Goal: Navigation & Orientation: Find specific page/section

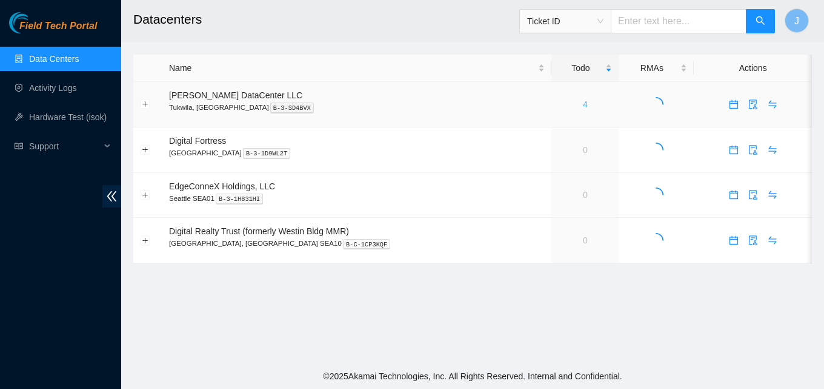
click at [583, 101] on link "4" at bounding box center [585, 104] width 5 height 10
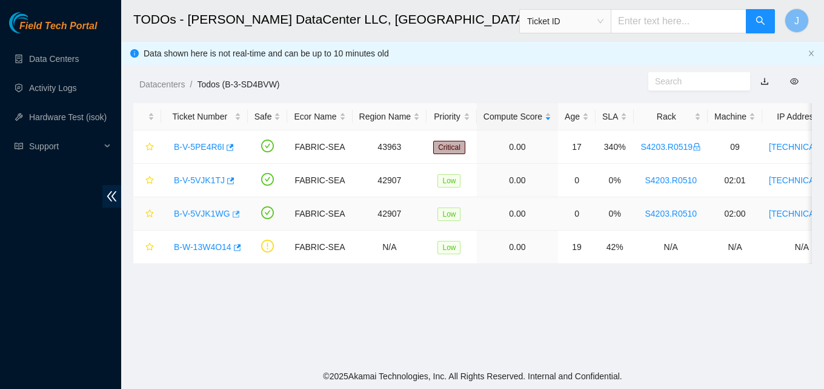
click at [232, 213] on body "Field Tech Portal Data Centers Activity Logs Hardware Test (isok) Support TODOs…" at bounding box center [412, 194] width 824 height 389
click at [225, 178] on button "button" at bounding box center [230, 180] width 10 height 19
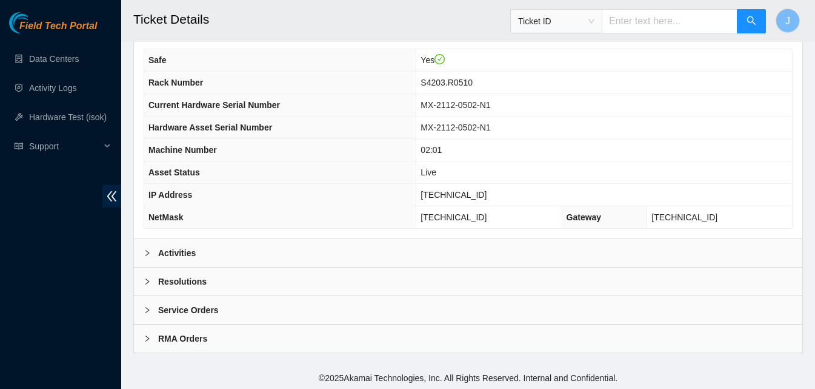
scroll to position [394, 0]
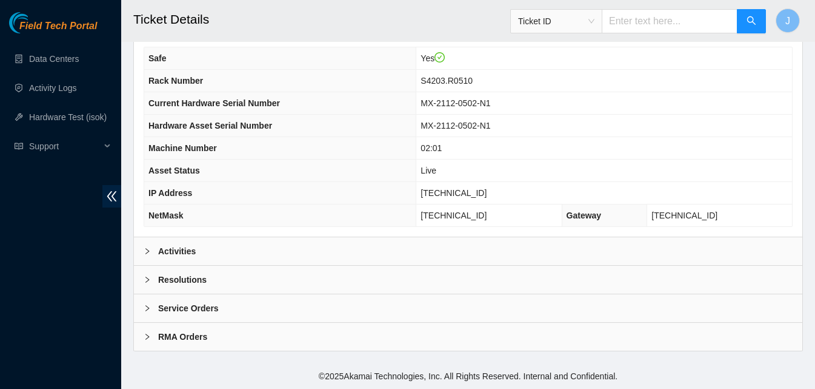
drag, startPoint x: 445, startPoint y: 246, endPoint x: 603, endPoint y: 212, distance: 161.2
click at [446, 246] on div "Activities" at bounding box center [468, 251] width 669 height 28
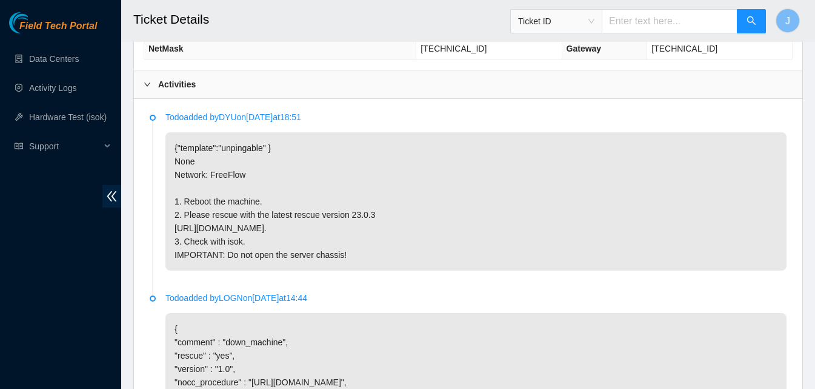
scroll to position [576, 0]
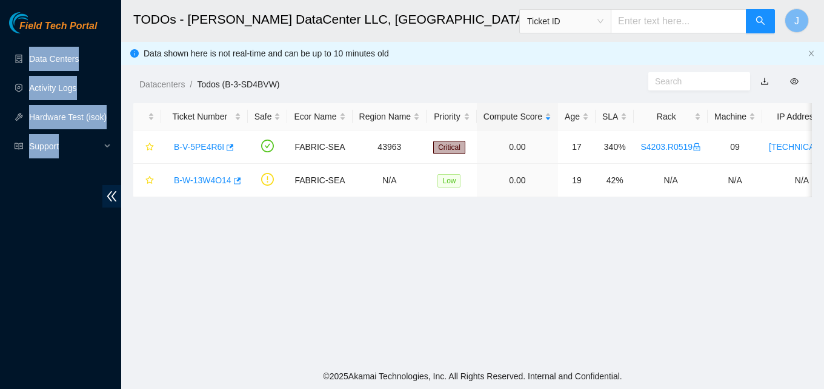
drag, startPoint x: 109, startPoint y: 10, endPoint x: 85, endPoint y: 201, distance: 192.4
click at [85, 201] on aside "Field Tech Portal Data Centers Activity Logs Hardware Test (isok) Support" at bounding box center [60, 194] width 121 height 389
click at [85, 213] on div "Field Tech Portal Data Centers Activity Logs Hardware Test (isok) Support" at bounding box center [60, 200] width 121 height 376
drag, startPoint x: 105, startPoint y: 241, endPoint x: 5, endPoint y: 44, distance: 220.4
click at [5, 44] on div "Field Tech Portal Data Centers Activity Logs Hardware Test (isok) Support" at bounding box center [60, 200] width 121 height 376
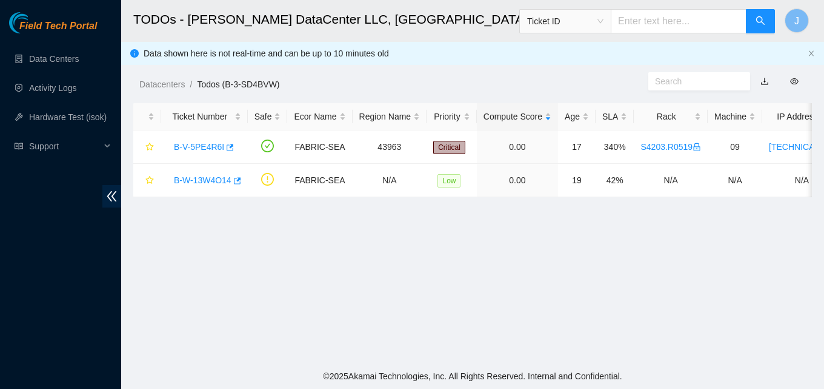
click at [0, 29] on div "Field Tech Portal" at bounding box center [60, 22] width 121 height 21
click at [79, 57] on link "Data Centers" at bounding box center [54, 59] width 50 height 10
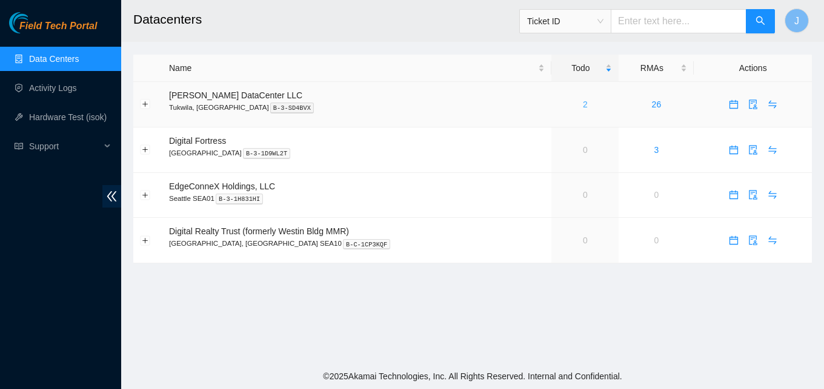
click at [583, 102] on link "2" at bounding box center [585, 104] width 5 height 10
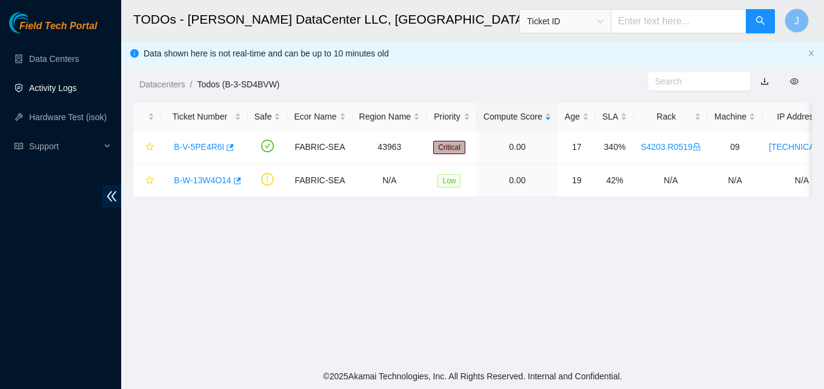
click at [70, 93] on link "Activity Logs" at bounding box center [53, 88] width 48 height 10
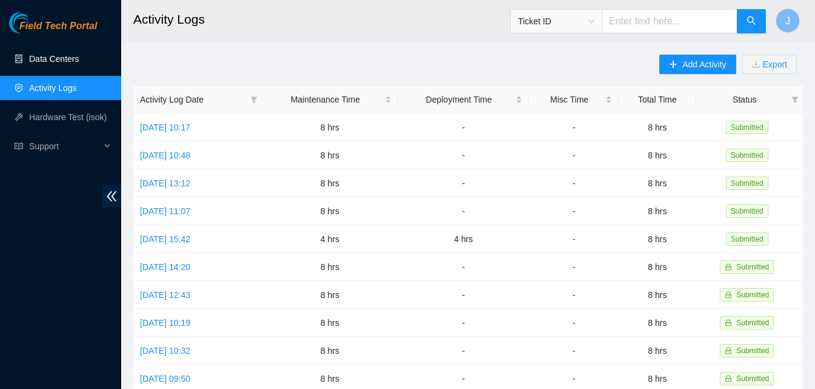
click at [79, 54] on link "Data Centers" at bounding box center [54, 59] width 50 height 10
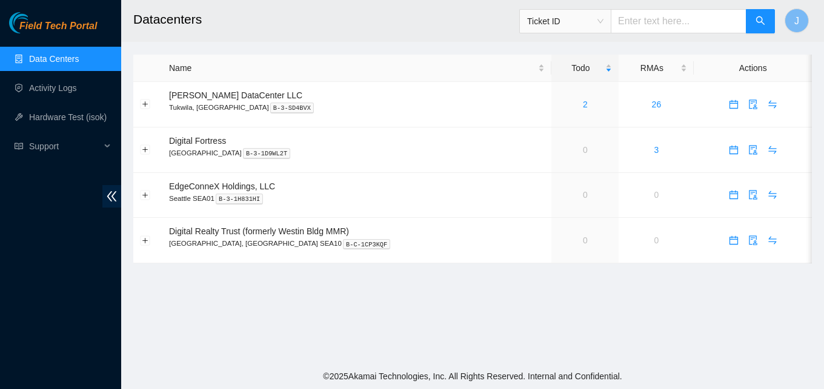
click at [619, 287] on main "Datacenters Ticket ID J Name Todo RMAs Actions Sabey DataCenter LLC Tukwila, WA…" at bounding box center [472, 181] width 703 height 363
click at [568, 107] on div "2" at bounding box center [585, 104] width 54 height 13
